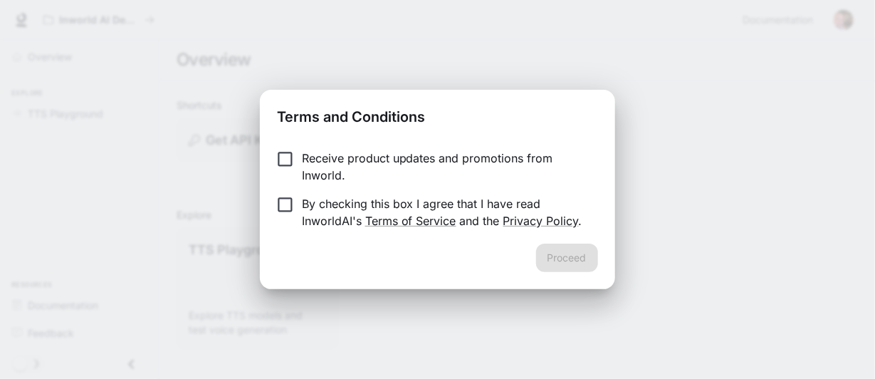
click at [391, 167] on p "Receive product updates and promotions from Inworld." at bounding box center [444, 167] width 285 height 34
click at [352, 187] on form "Receive product updates and promotions from Inworld. By checking this box I agr…" at bounding box center [437, 190] width 320 height 80
click at [345, 199] on p "By checking this box I agree that I have read InworldAI's Terms of Service and …" at bounding box center [444, 212] width 285 height 34
click at [567, 258] on button "Proceed" at bounding box center [567, 257] width 62 height 28
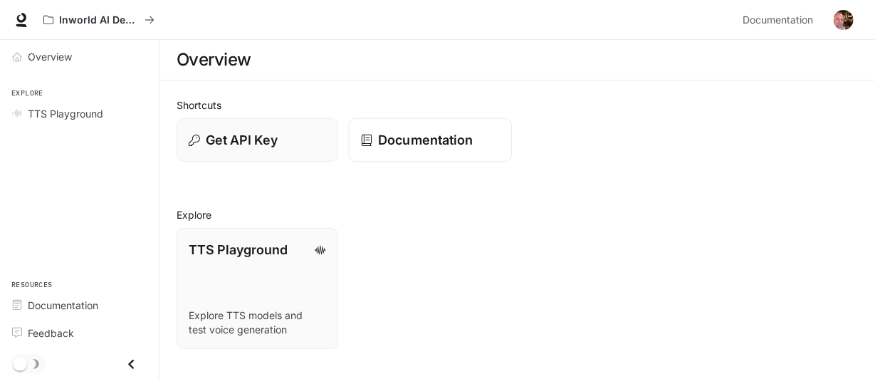
click at [450, 135] on p "Documentation" at bounding box center [426, 139] width 95 height 19
